Goal: Complete application form

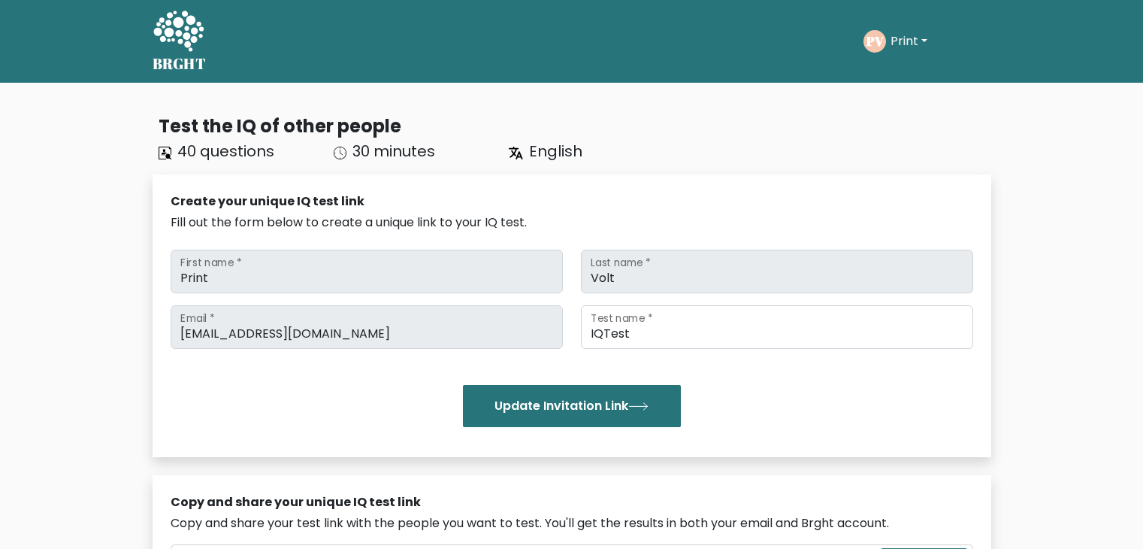
scroll to position [1007, 0]
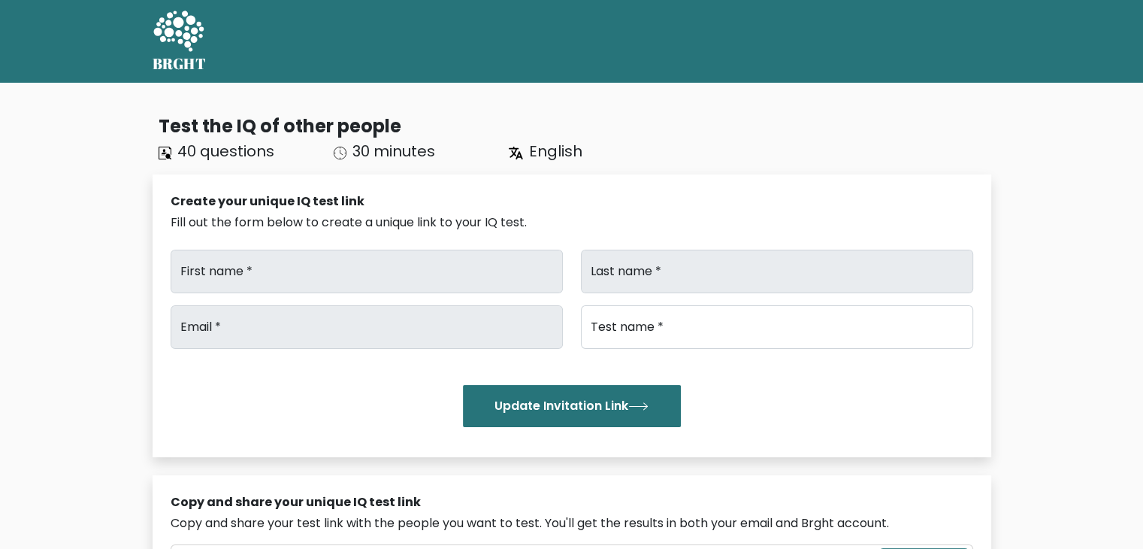
type input "Print"
type input "Volt"
type input "[EMAIL_ADDRESS][DOMAIN_NAME]"
type input "IQTest"
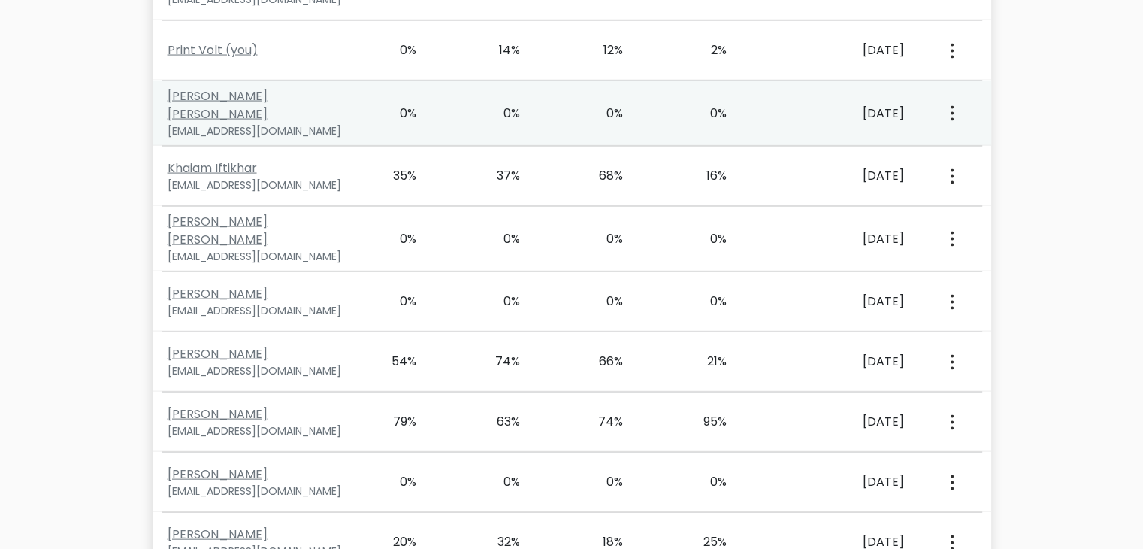
scroll to position [3032, 0]
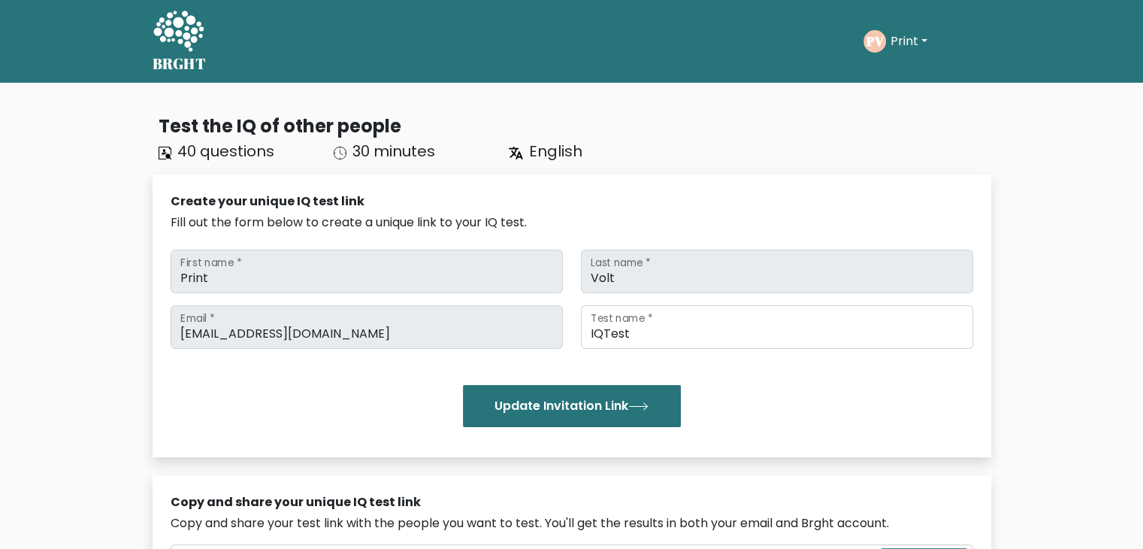
scroll to position [12528, 0]
